Goal: Check status: Check status

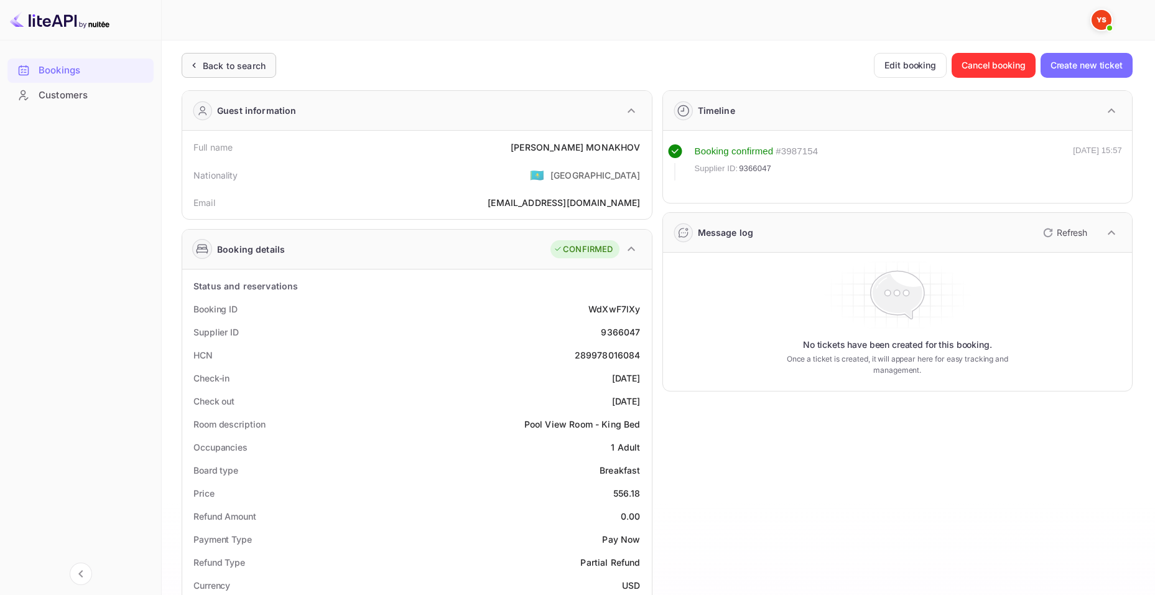
click at [230, 57] on div "Back to search" at bounding box center [229, 65] width 95 height 25
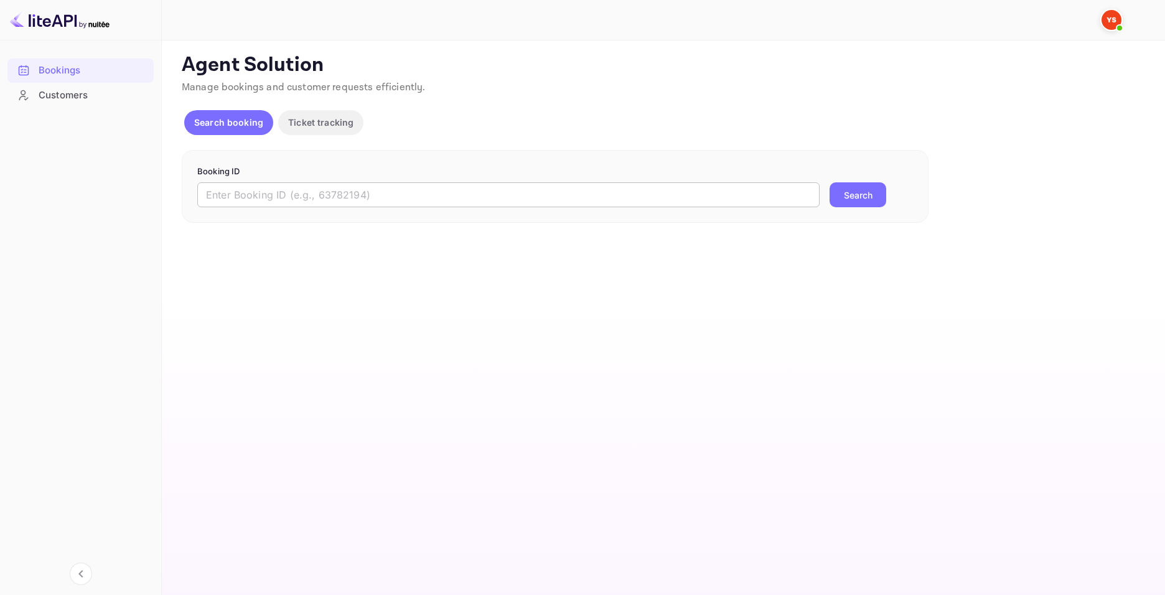
click at [462, 187] on input "text" at bounding box center [508, 194] width 622 height 25
paste input "9812168"
type input "9812168"
click at [848, 197] on button "Search" at bounding box center [857, 194] width 57 height 25
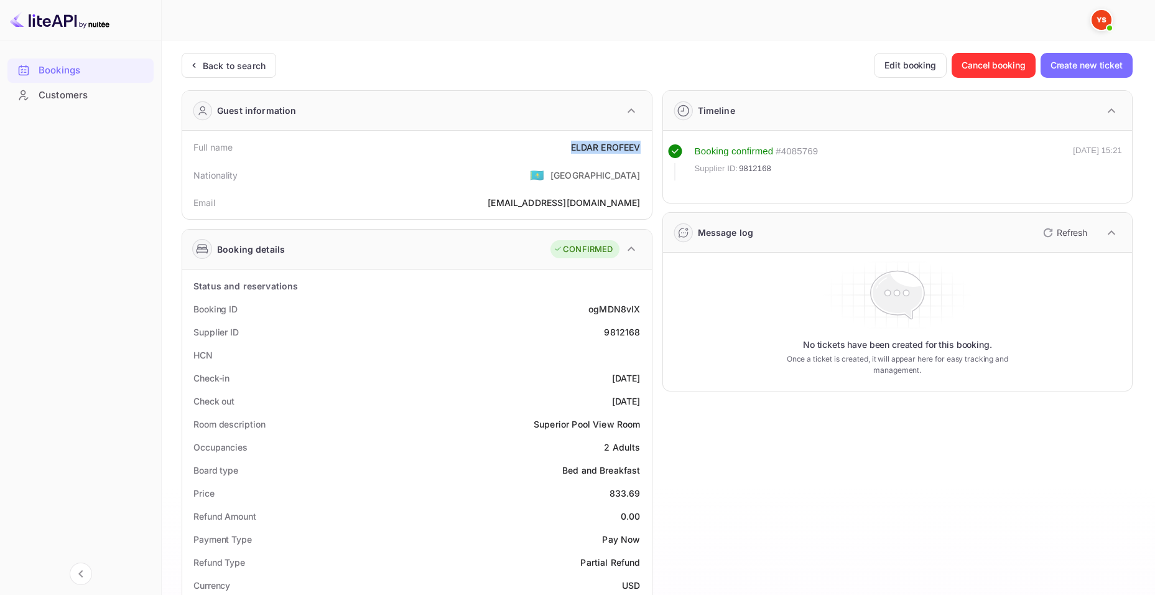
drag, startPoint x: 561, startPoint y: 142, endPoint x: 650, endPoint y: 149, distance: 88.6
click at [650, 149] on div "Full name [PERSON_NAME] Nationality 🇰🇿 [DEMOGRAPHIC_DATA] Email [EMAIL_ADDRESS]…" at bounding box center [417, 175] width 470 height 88
copy div "ELDAR EROFEEV"
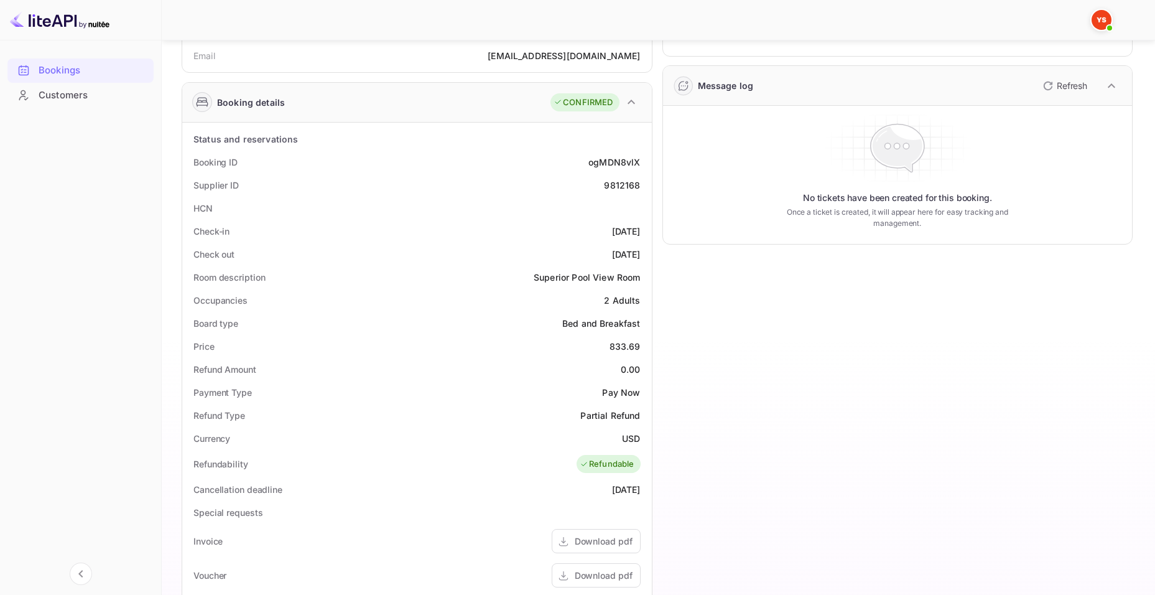
scroll to position [187, 0]
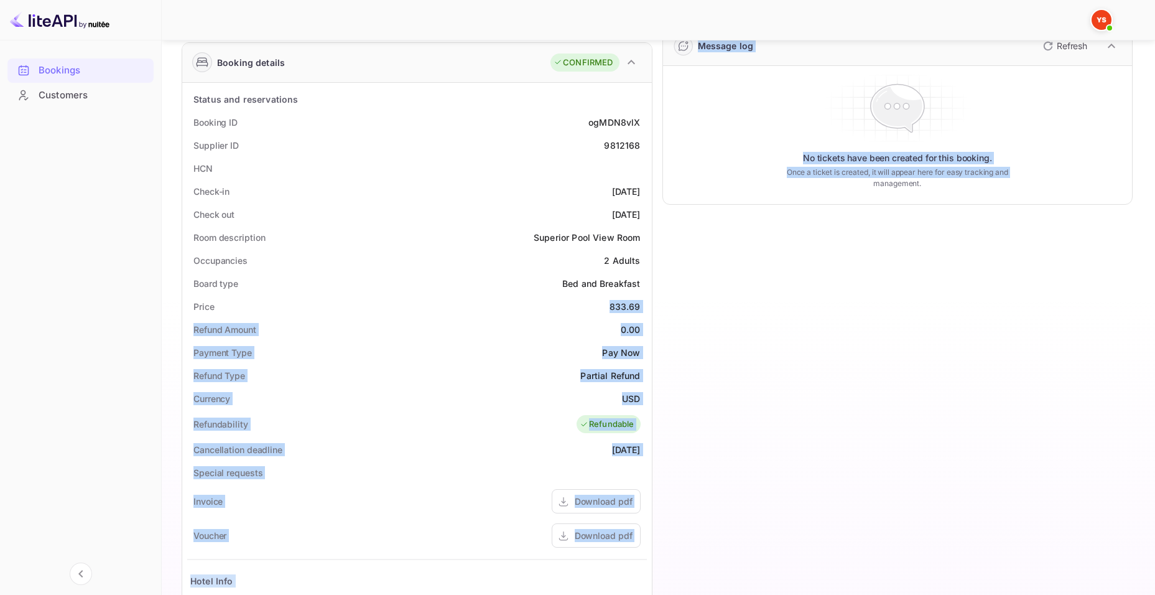
drag, startPoint x: 612, startPoint y: 307, endPoint x: 655, endPoint y: 307, distance: 42.9
click at [655, 307] on div "Guest information Full name ELDAR EROFEEV Nationality 🇰🇿 [DEMOGRAPHIC_DATA] Ema…" at bounding box center [652, 347] width 961 height 907
click at [644, 307] on div "Price 833.69" at bounding box center [417, 306] width 460 height 23
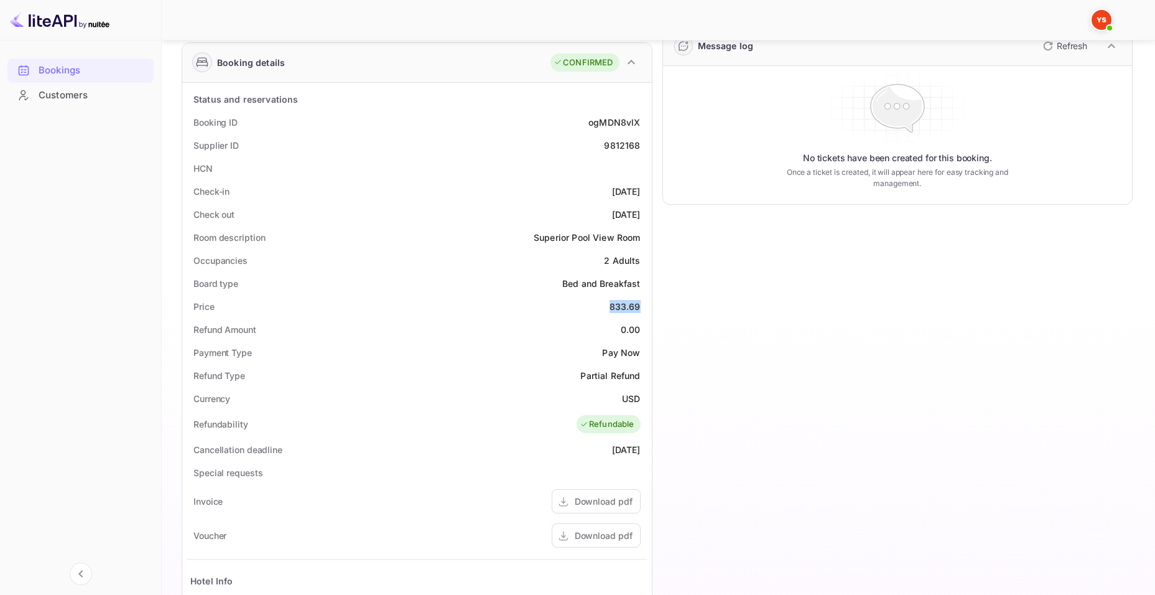
drag, startPoint x: 639, startPoint y: 307, endPoint x: 610, endPoint y: 307, distance: 29.3
click at [610, 307] on div "Price 833.69" at bounding box center [417, 306] width 460 height 23
copy div "833.69"
drag, startPoint x: 620, startPoint y: 394, endPoint x: 648, endPoint y: 398, distance: 28.2
click at [648, 398] on div "Status and reservations Booking ID ogMDN8vlX Supplier ID 9812168 HCN Check-in […" at bounding box center [417, 437] width 470 height 709
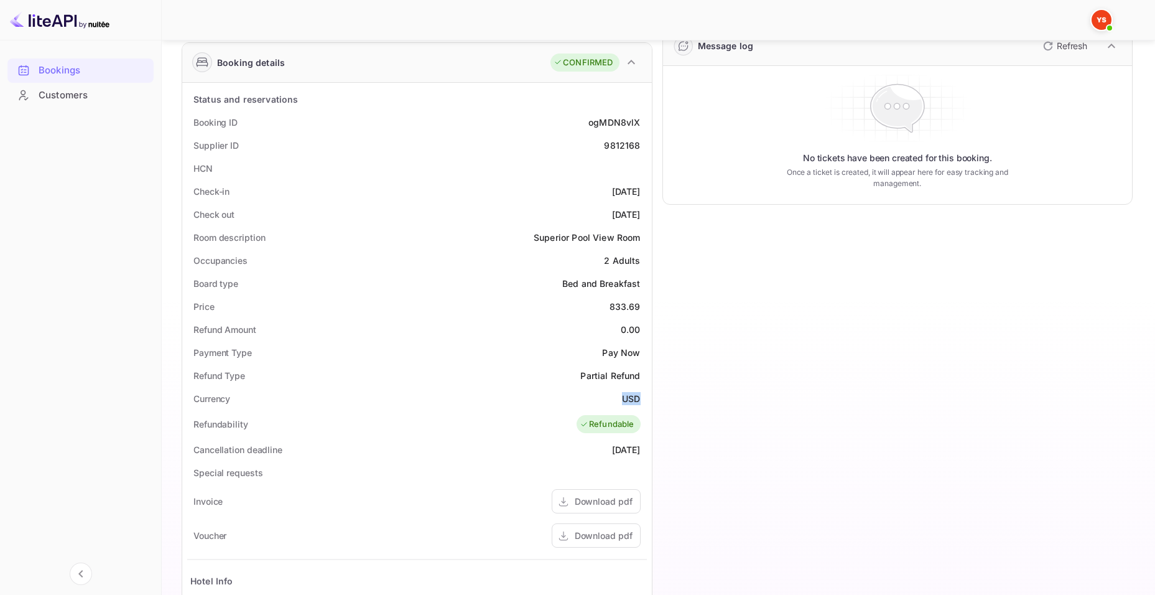
copy div "USD"
